Goal: Information Seeking & Learning: Learn about a topic

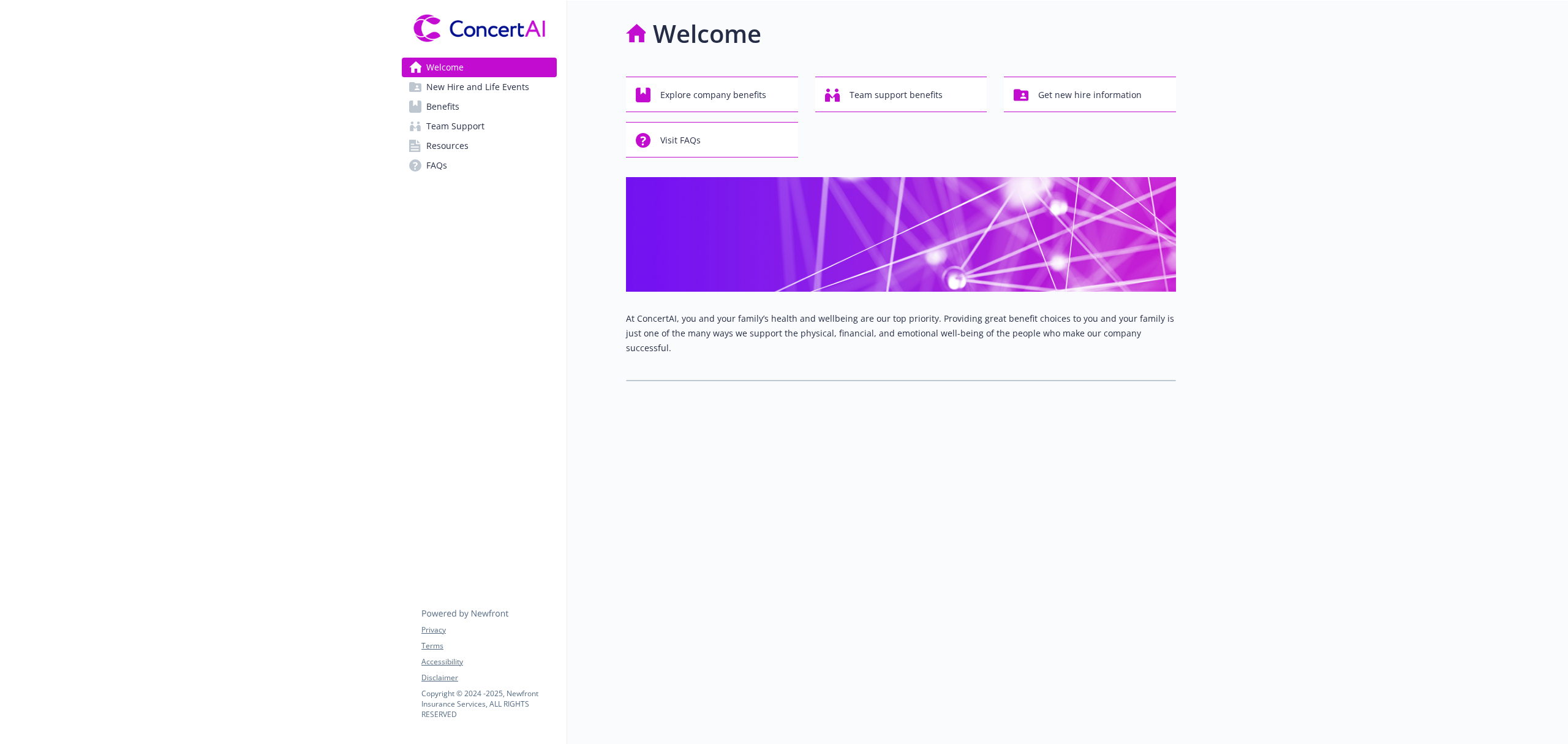
click at [447, 103] on span "Benefits" at bounding box center [442, 106] width 33 height 19
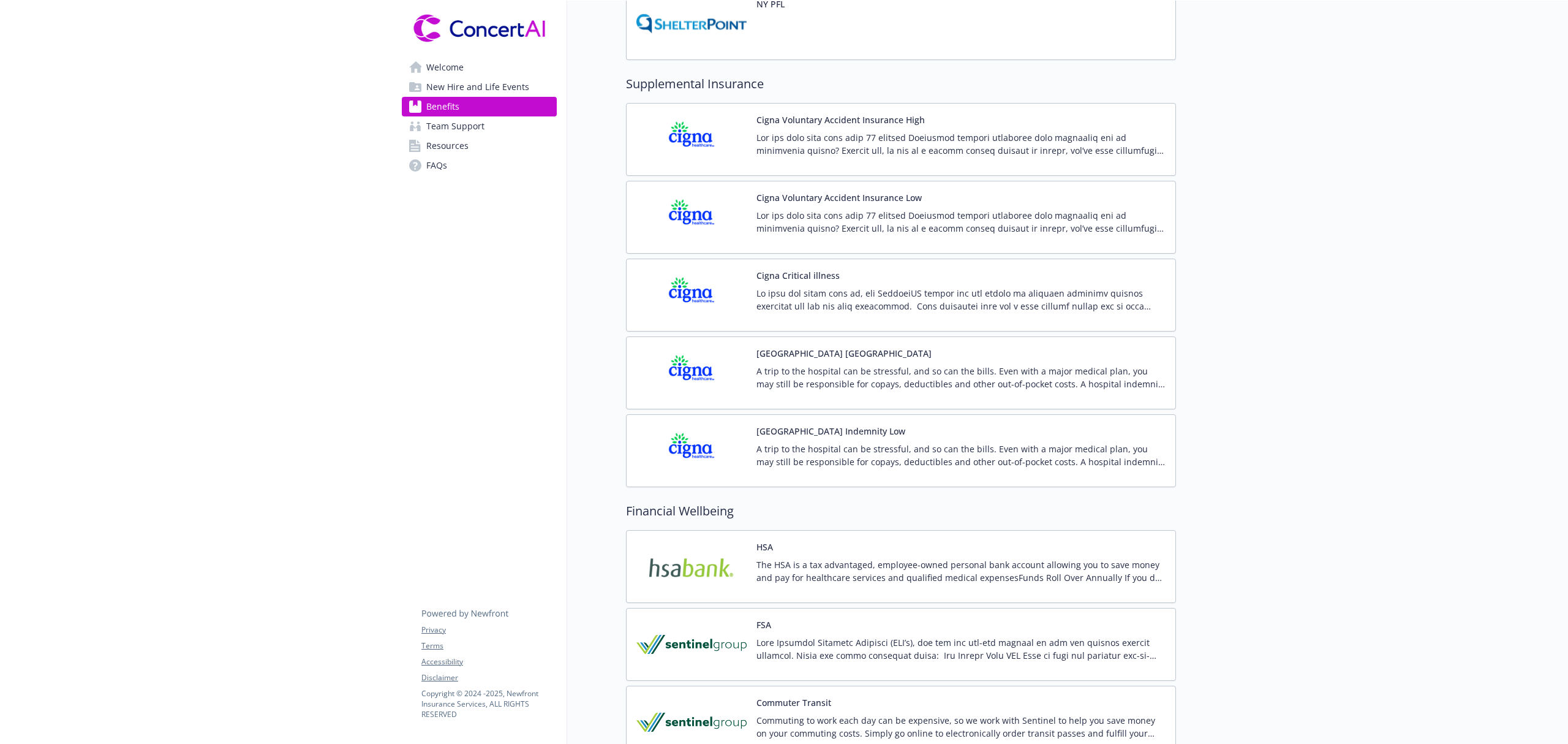
scroll to position [1633, 0]
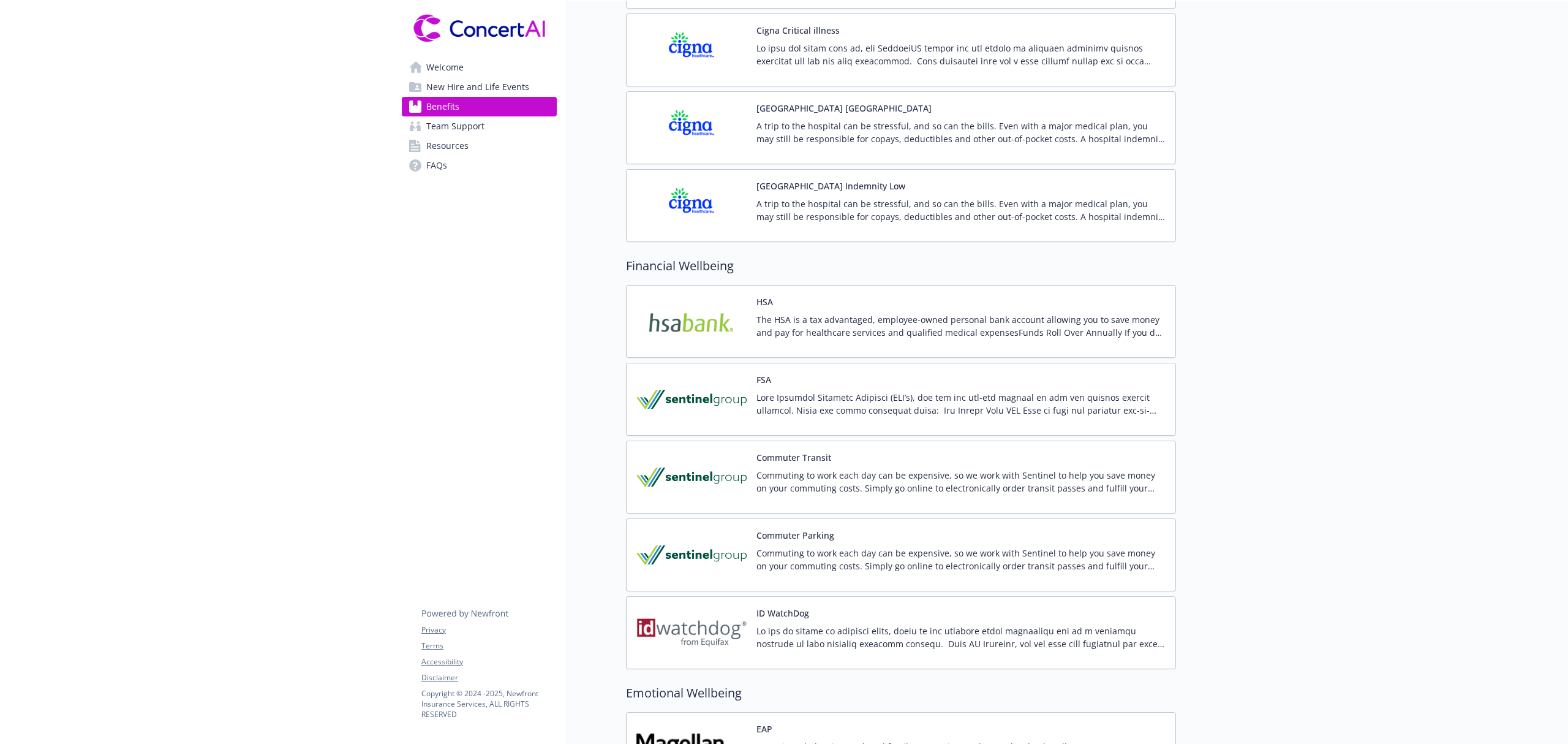
click at [825, 399] on p at bounding box center [960, 404] width 409 height 26
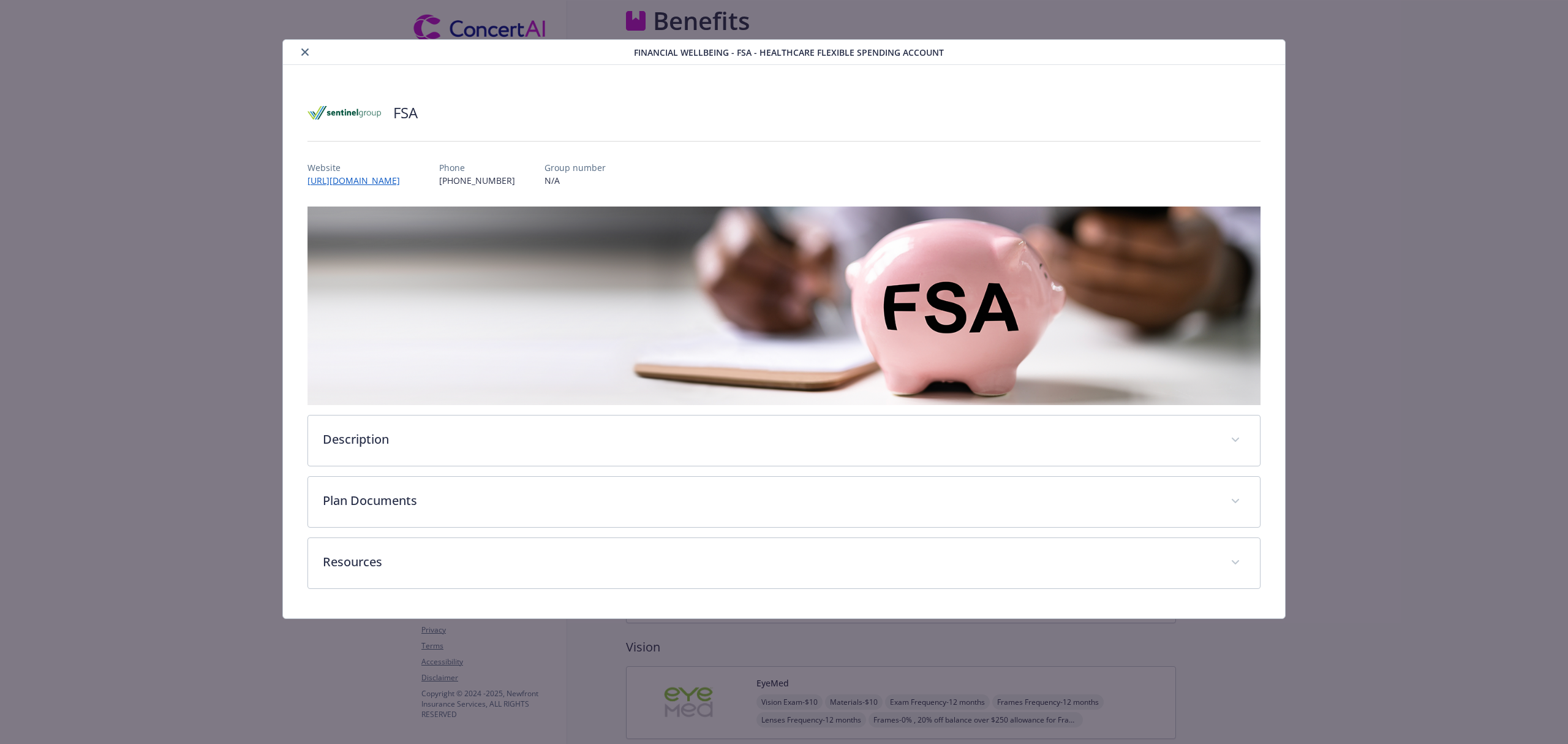
scroll to position [1633, 0]
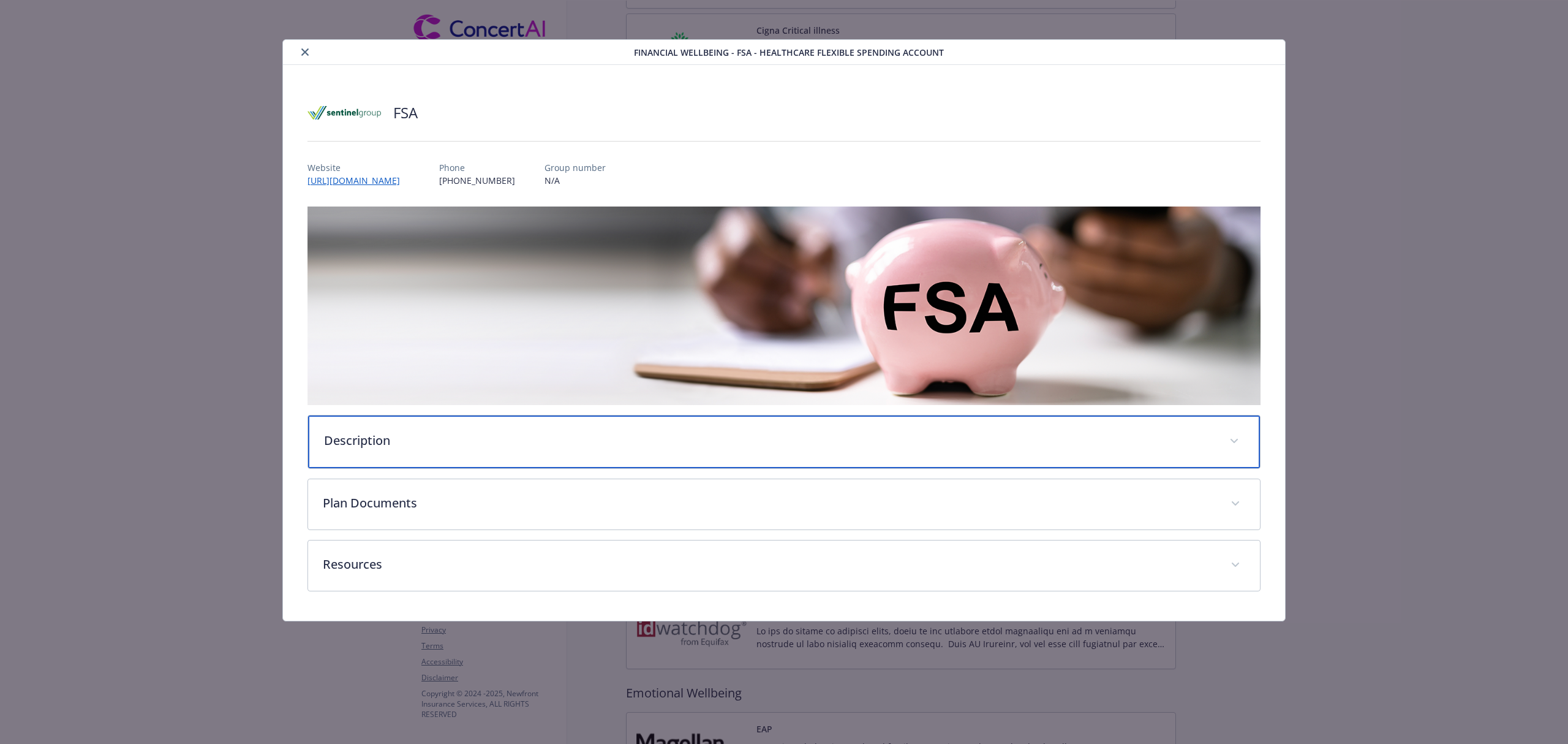
click at [532, 430] on div "Description" at bounding box center [784, 441] width 951 height 53
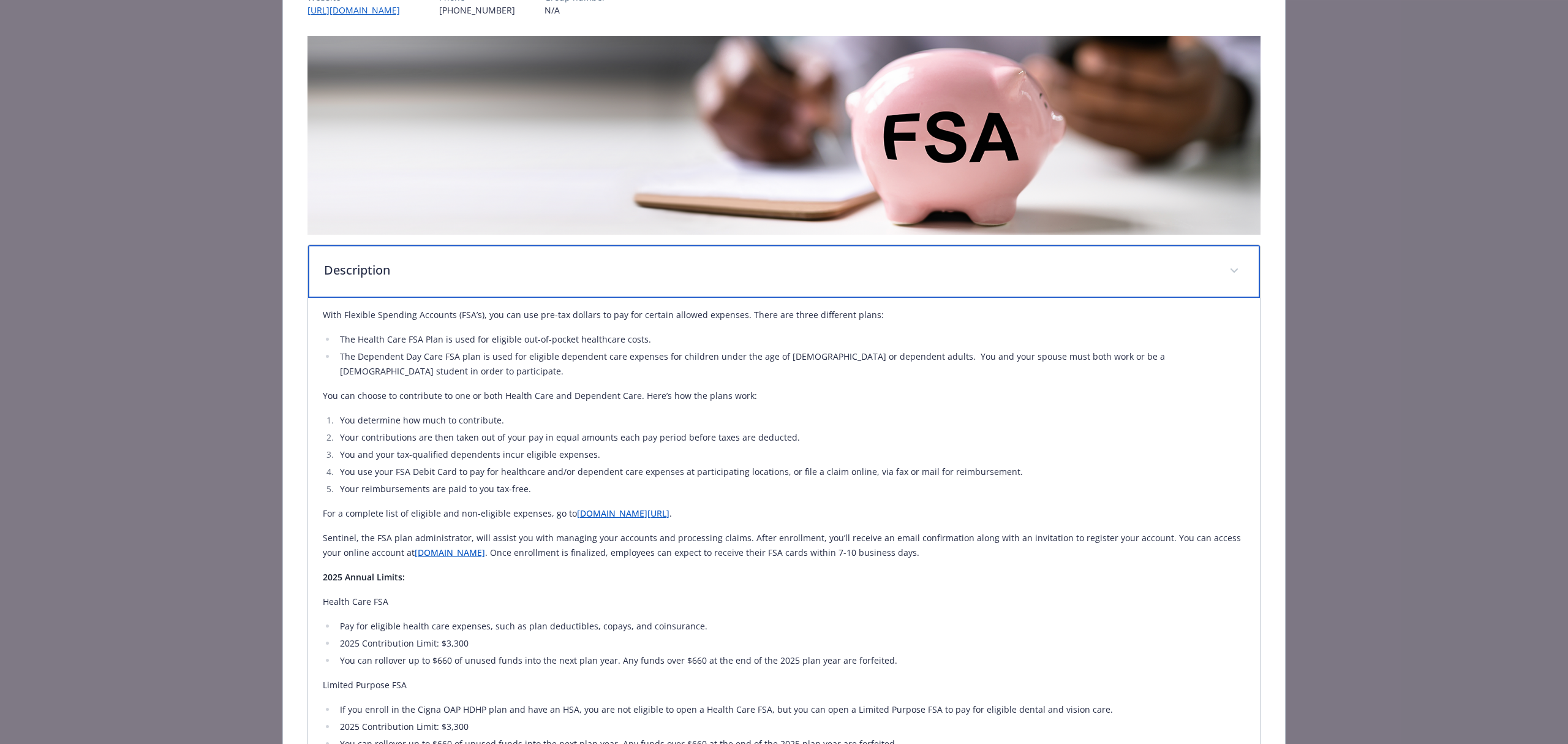
scroll to position [163, 0]
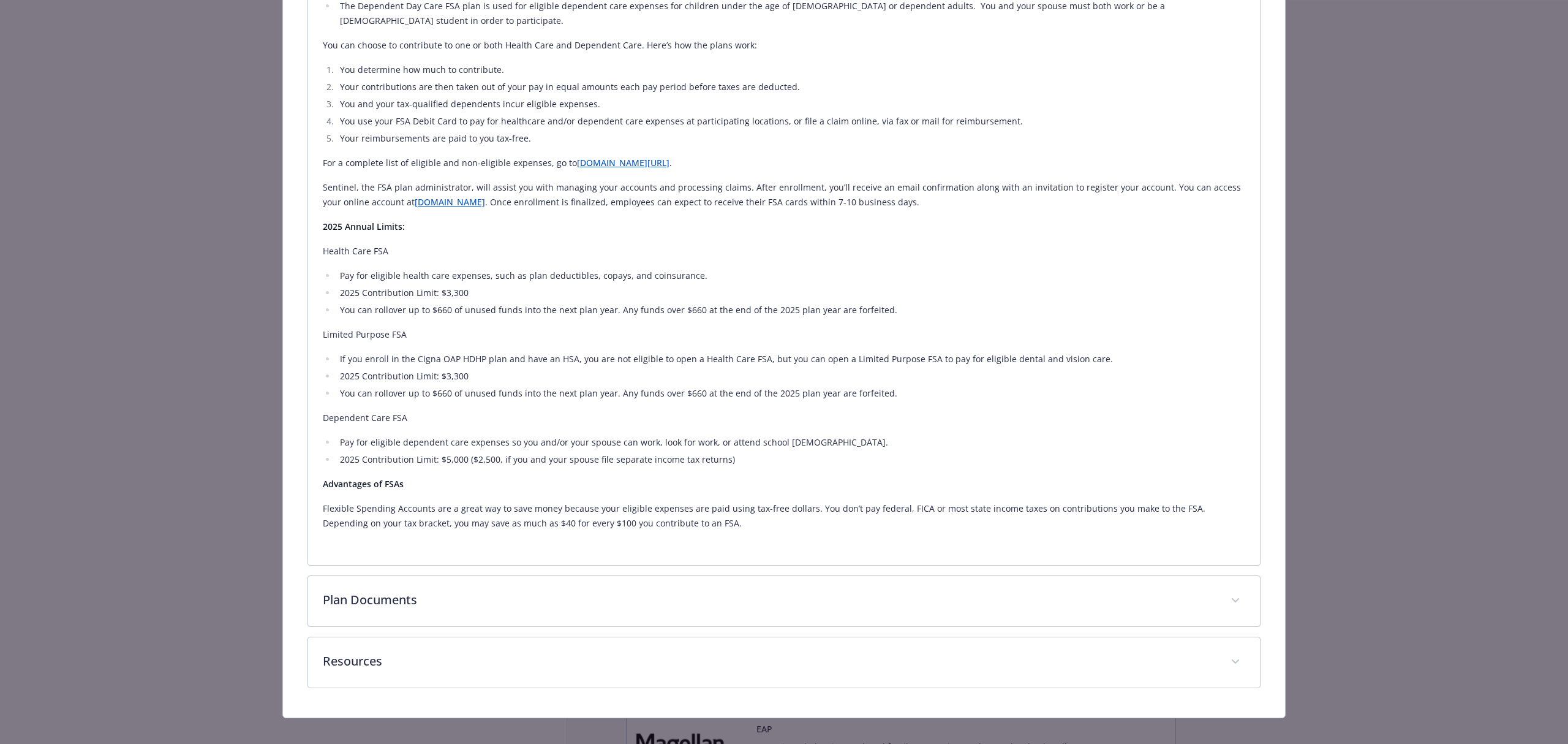
click at [466, 674] on div "Resources FSA Store - Eligible Health Essentials- Sentinel Group.pdf FSA Partic…" at bounding box center [784, 662] width 953 height 51
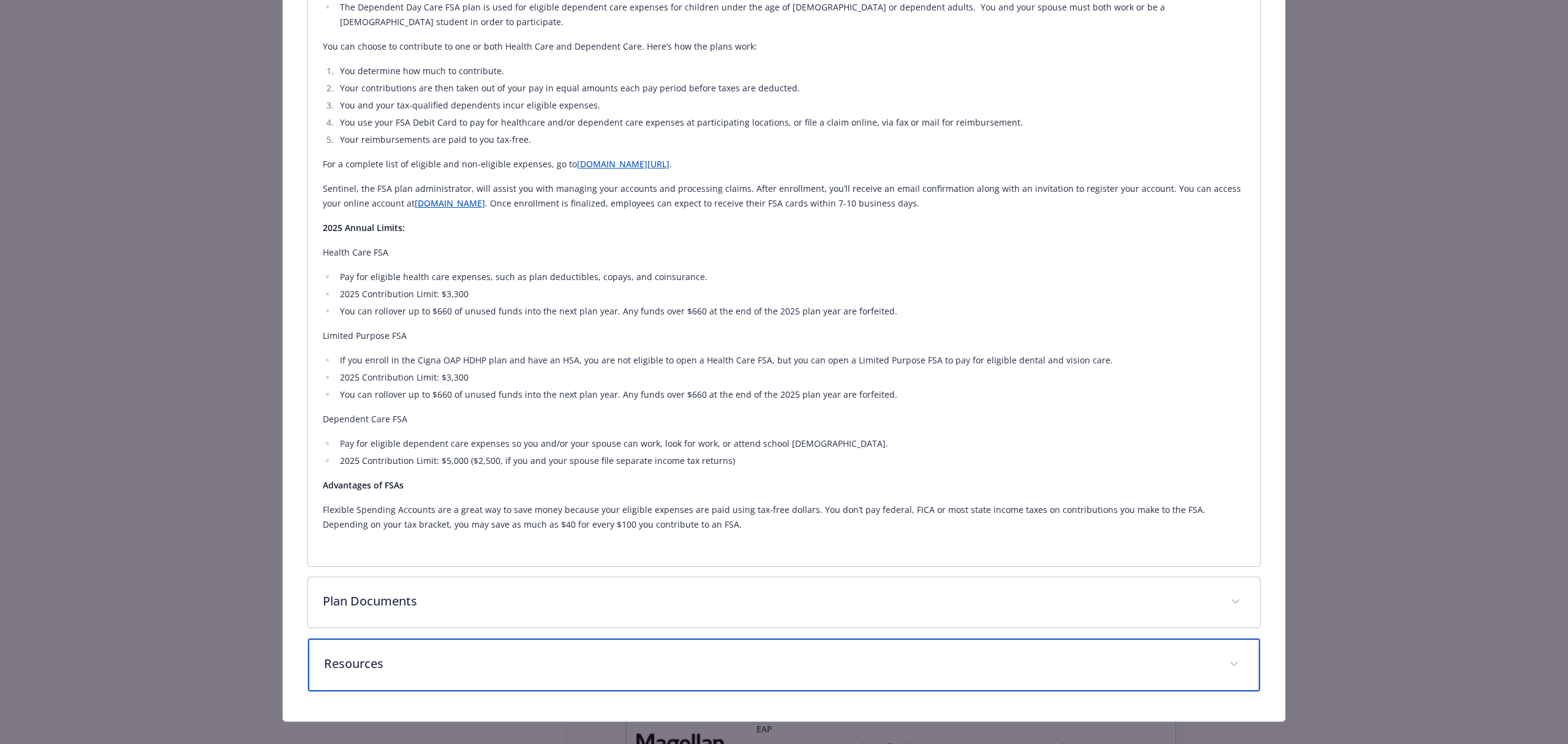
click at [468, 655] on p "Resources" at bounding box center [770, 663] width 891 height 18
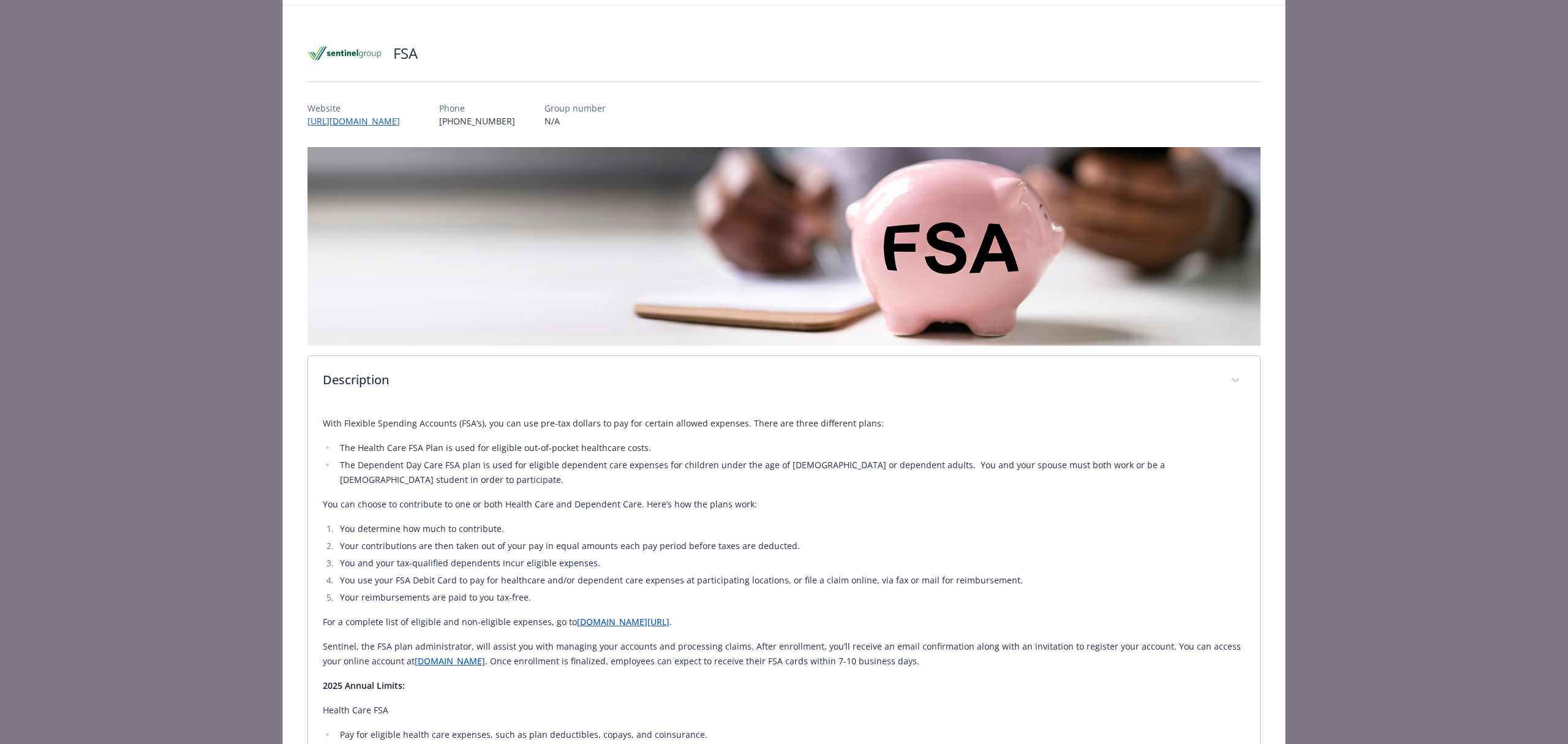
scroll to position [0, 0]
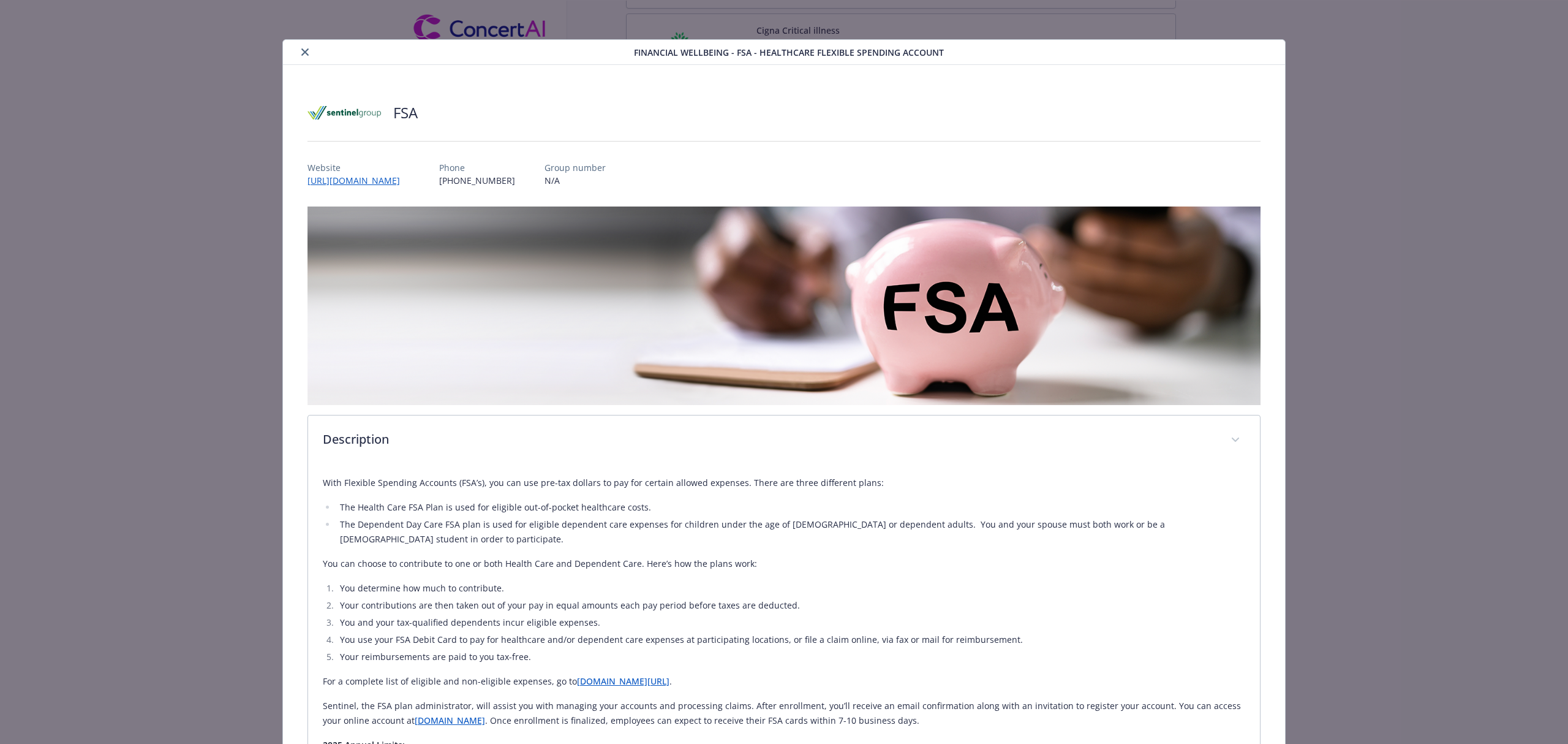
click at [302, 55] on icon "close" at bounding box center [305, 52] width 8 height 8
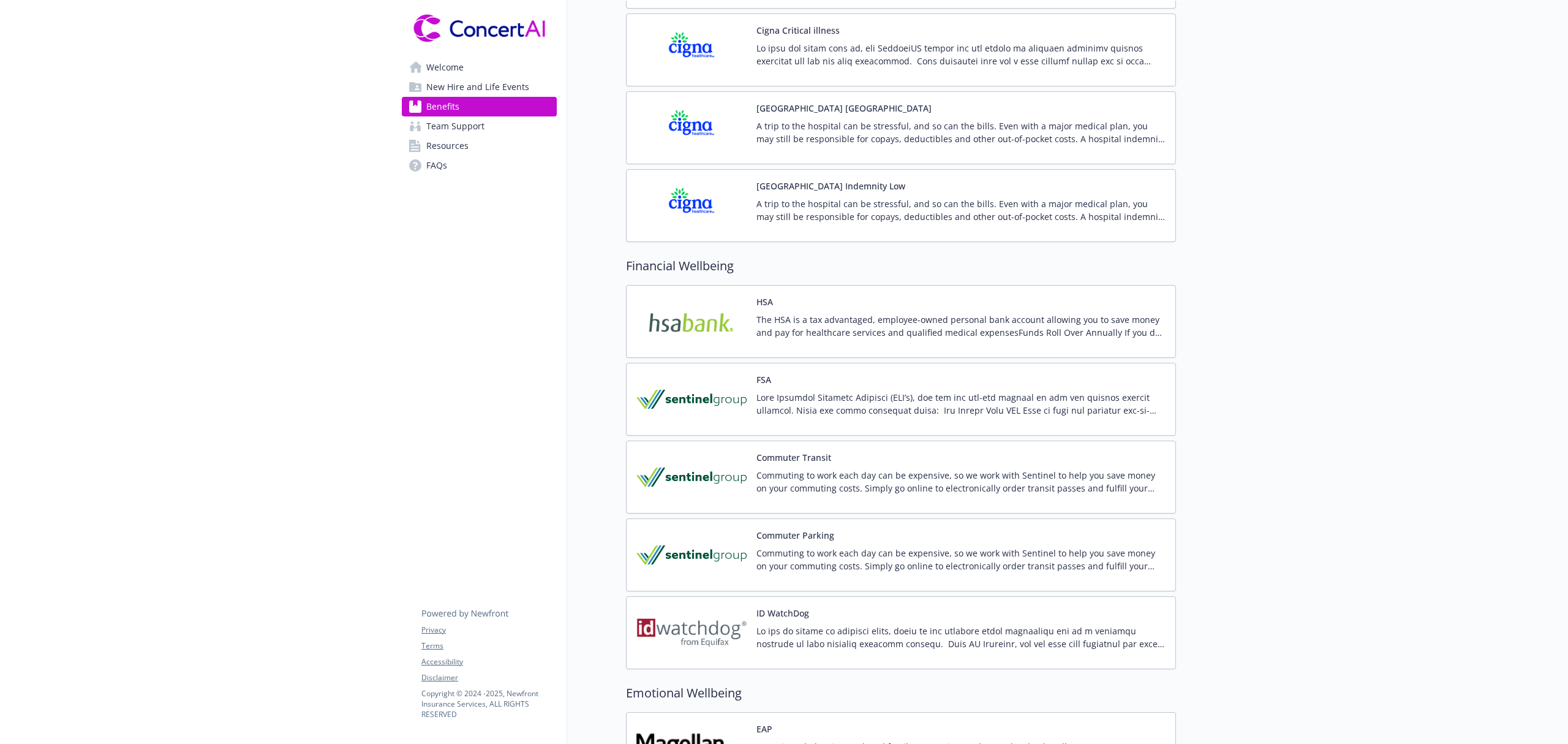
click at [757, 417] on p at bounding box center [960, 404] width 409 height 26
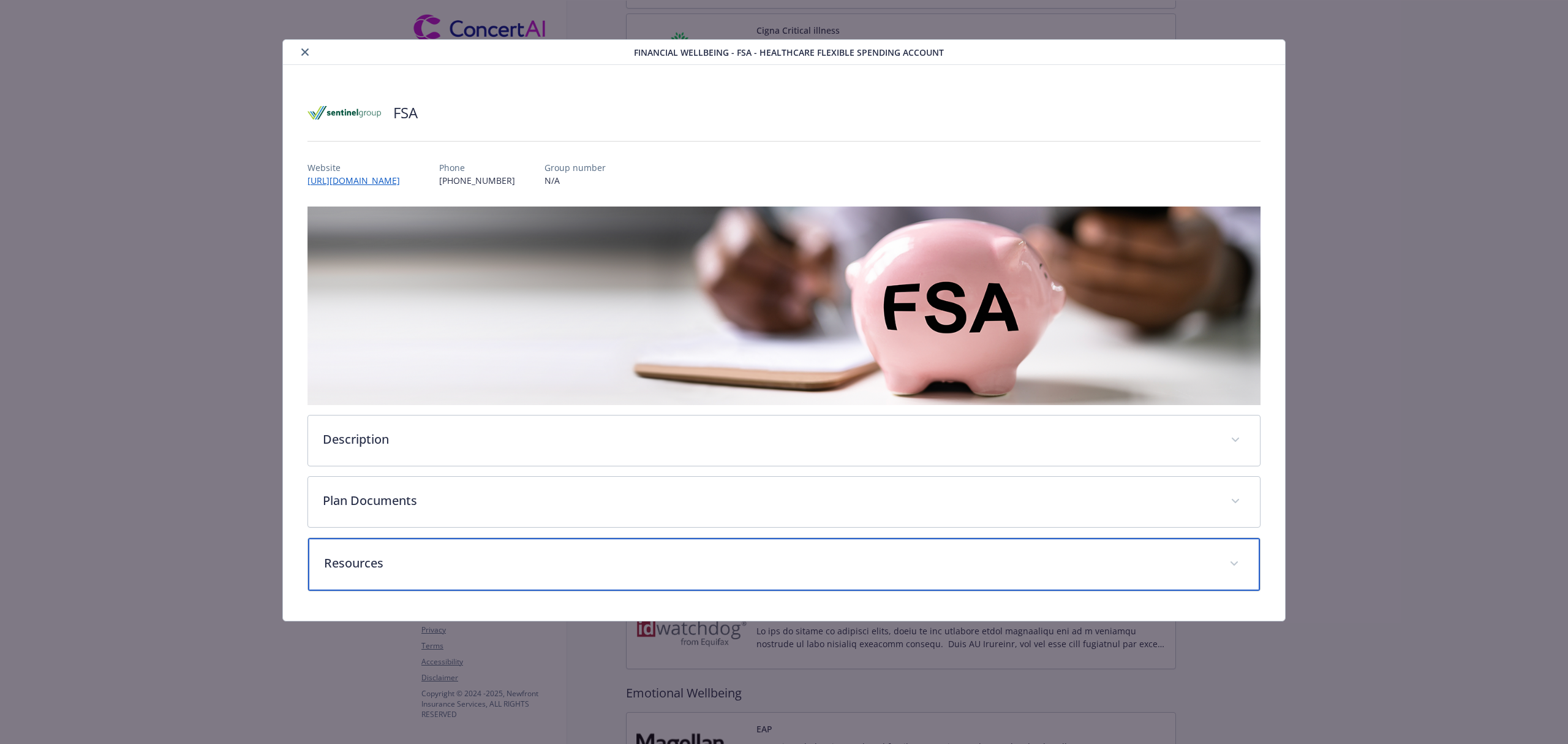
click at [658, 582] on div "Resources" at bounding box center [784, 564] width 951 height 53
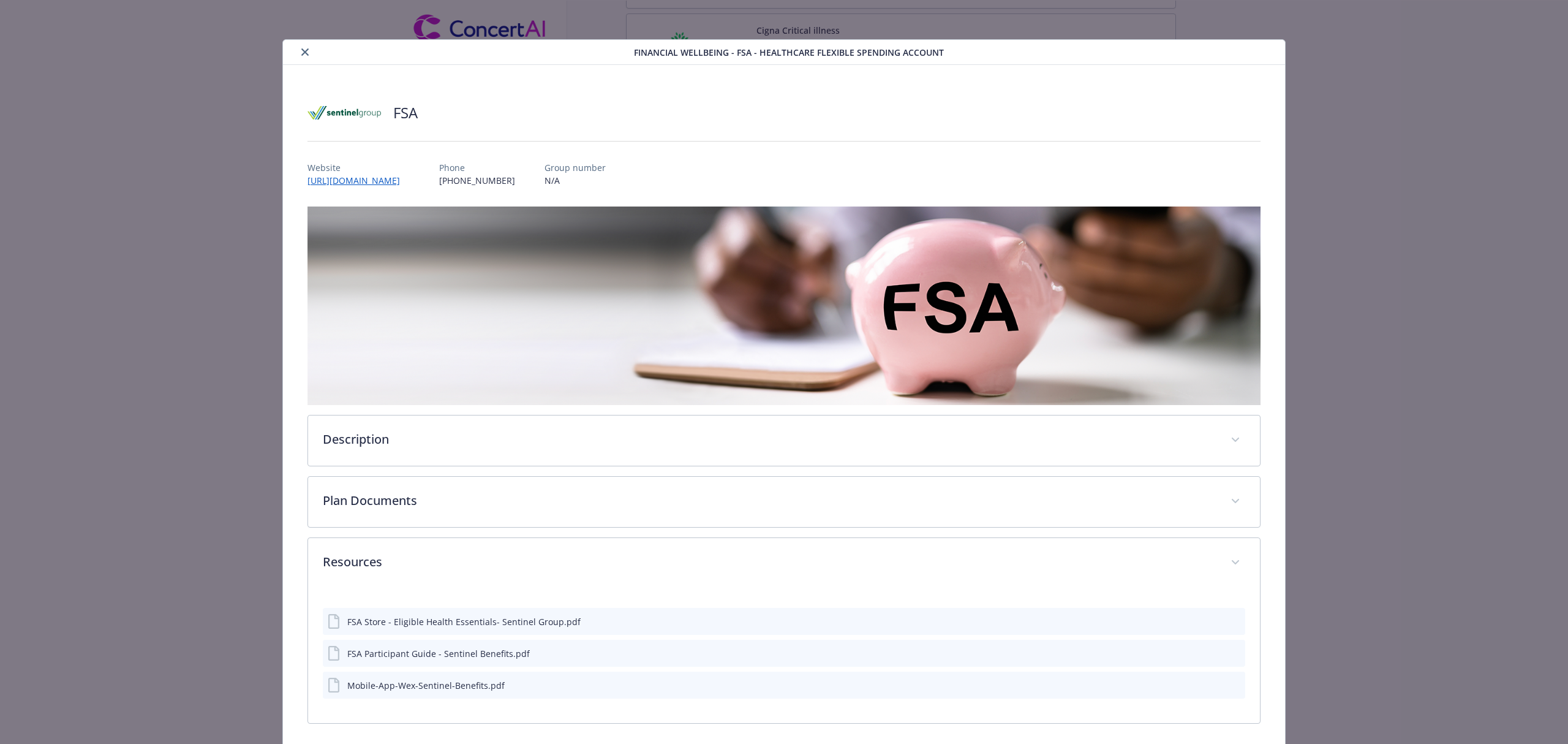
click at [302, 55] on icon "close" at bounding box center [305, 52] width 8 height 8
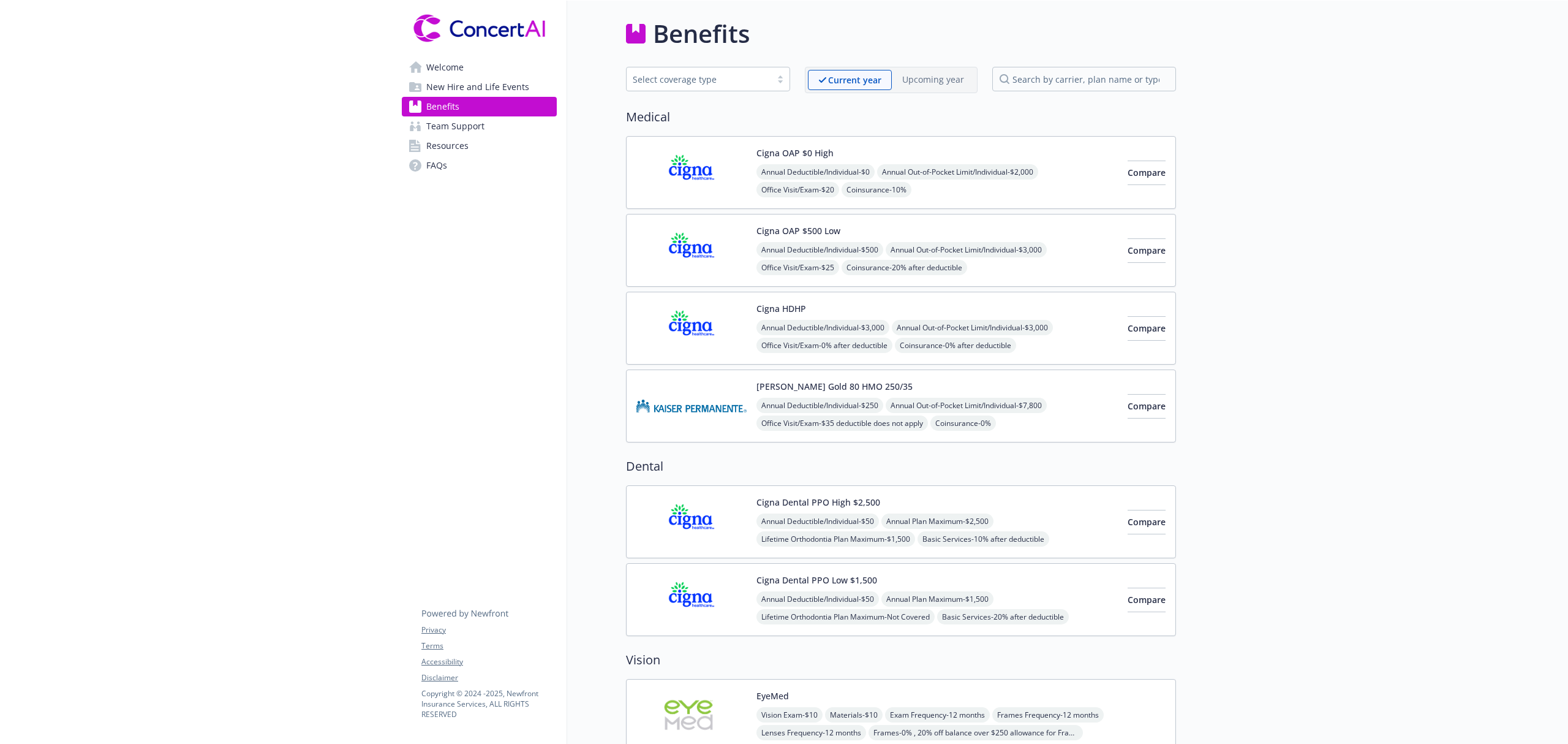
click at [707, 177] on img at bounding box center [691, 172] width 110 height 52
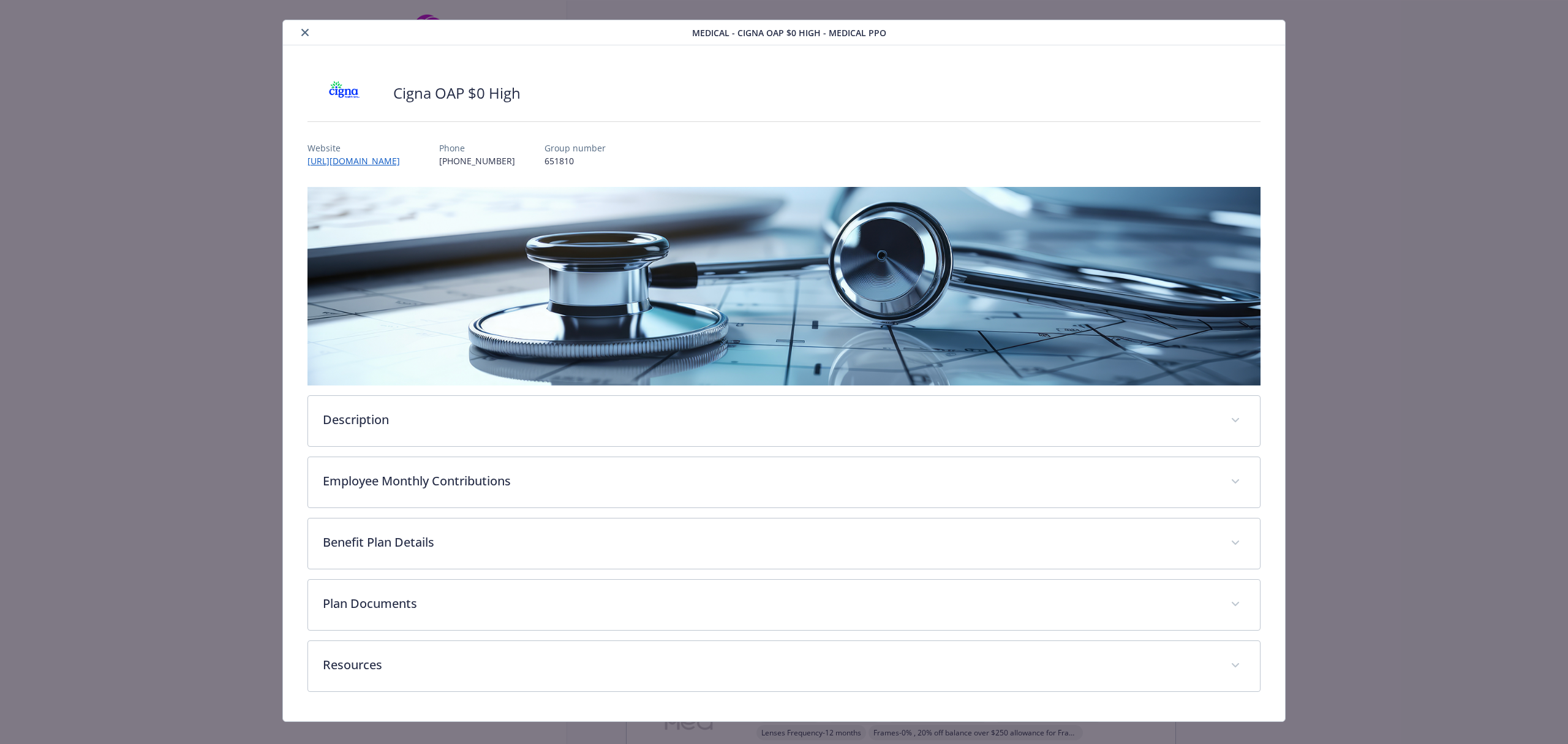
scroll to position [37, 0]
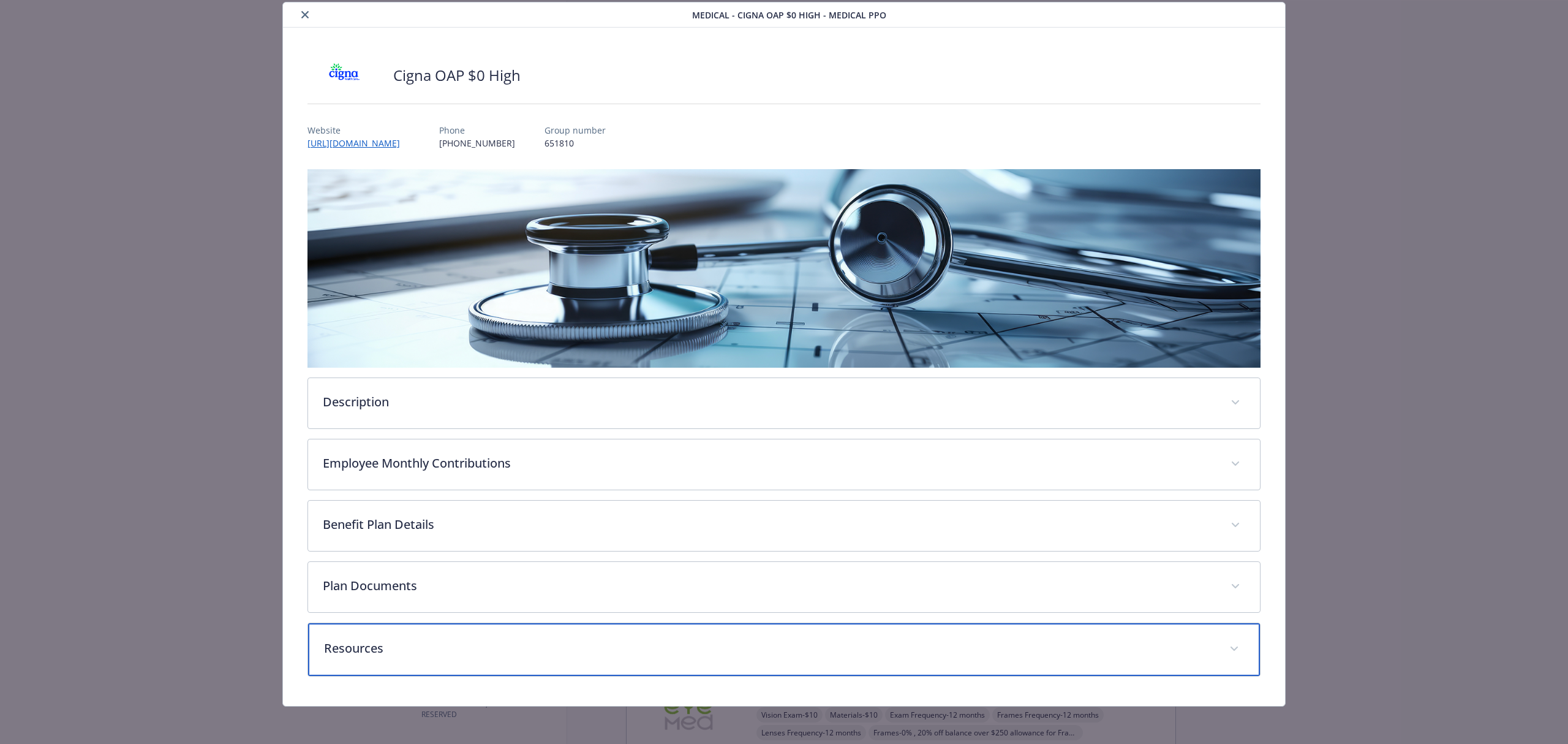
click at [446, 638] on div "Resources" at bounding box center [784, 649] width 951 height 53
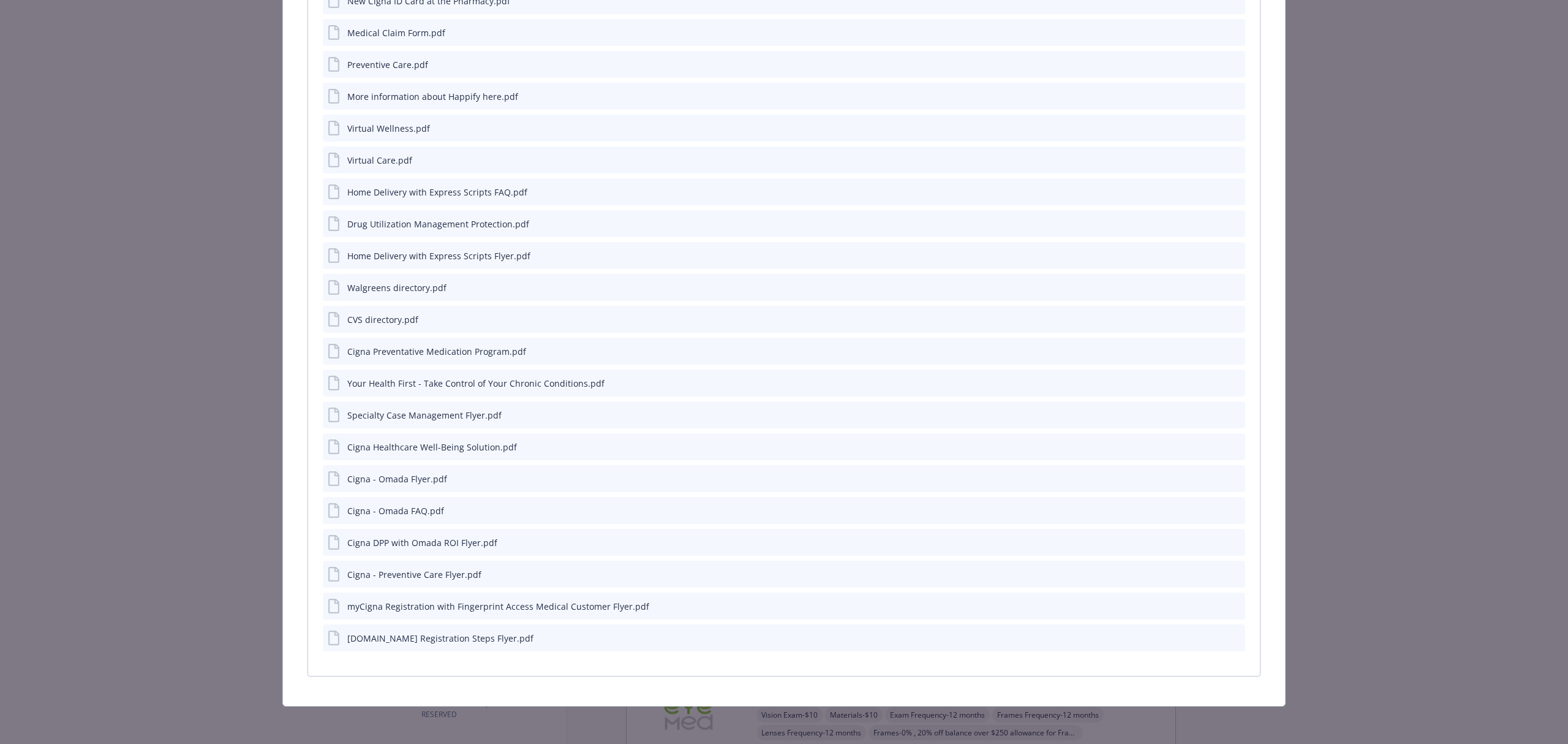
scroll to position [843, 0]
